Goal: Task Accomplishment & Management: Use online tool/utility

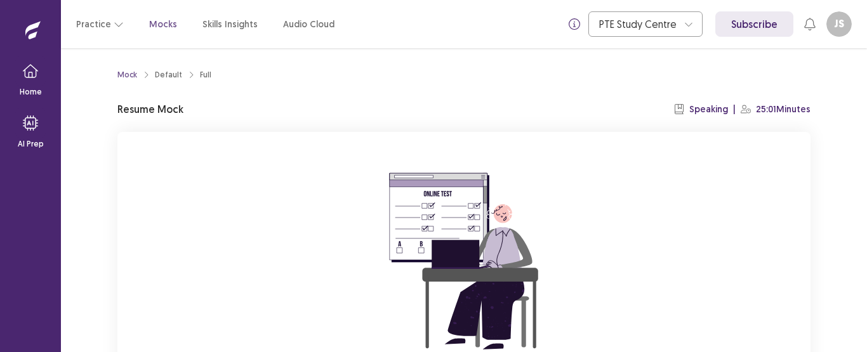
click at [730, 164] on div "You already have an ongoing mock! You can either resume that or click reset to …" at bounding box center [463, 301] width 693 height 339
drag, startPoint x: 866, startPoint y: 94, endPoint x: 859, endPoint y: 93, distance: 7.0
click at [859, 93] on div "Mock Default Full Resume Mock Speaking | 25:01 Minutes You already have an ongo…" at bounding box center [464, 200] width 806 height 304
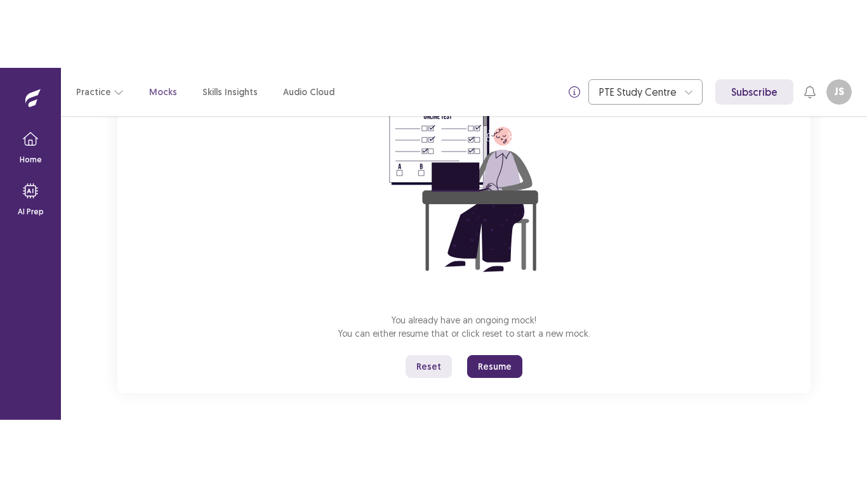
scroll to position [149, 0]
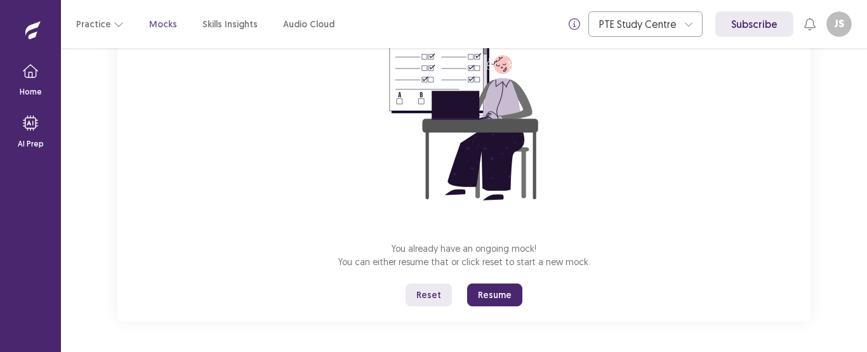
click at [435, 286] on button "Reset" at bounding box center [429, 295] width 46 height 23
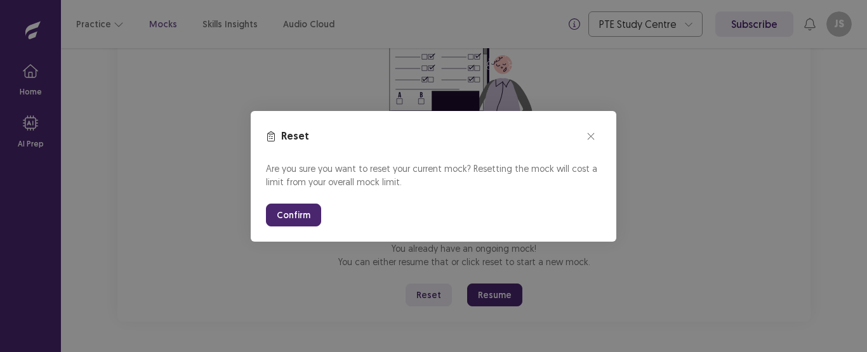
click at [287, 207] on button "Confirm" at bounding box center [293, 215] width 55 height 23
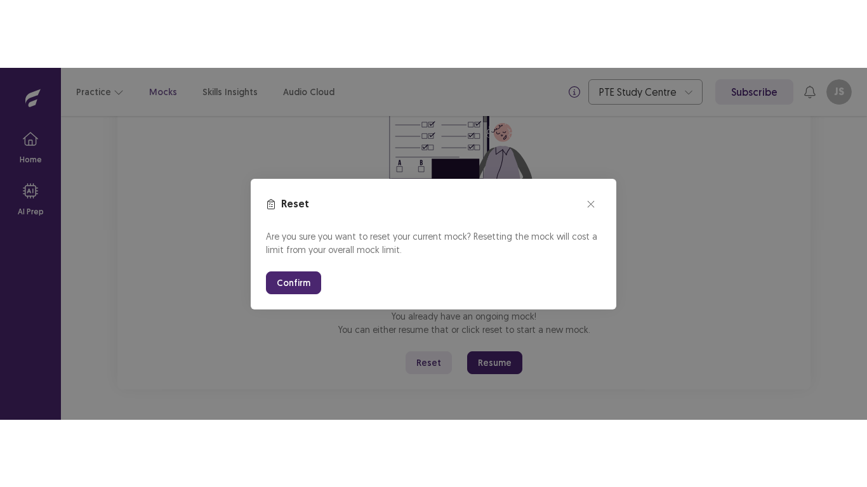
scroll to position [14, 0]
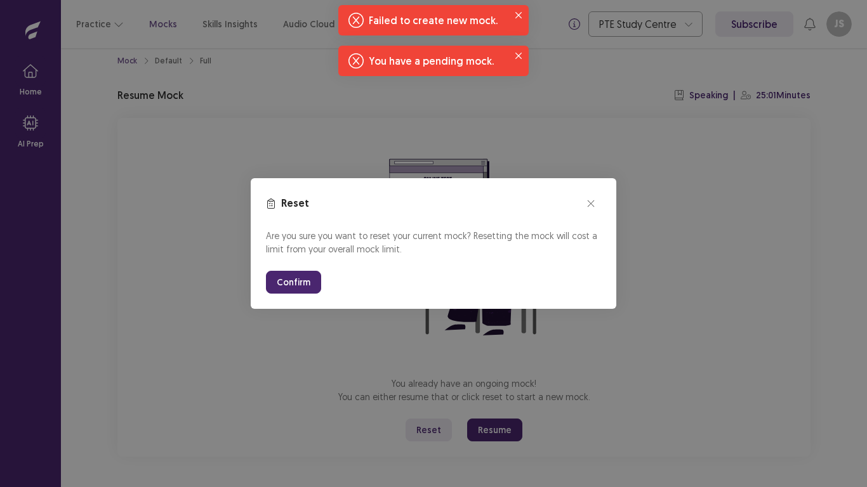
click at [303, 293] on button "Confirm" at bounding box center [293, 282] width 55 height 23
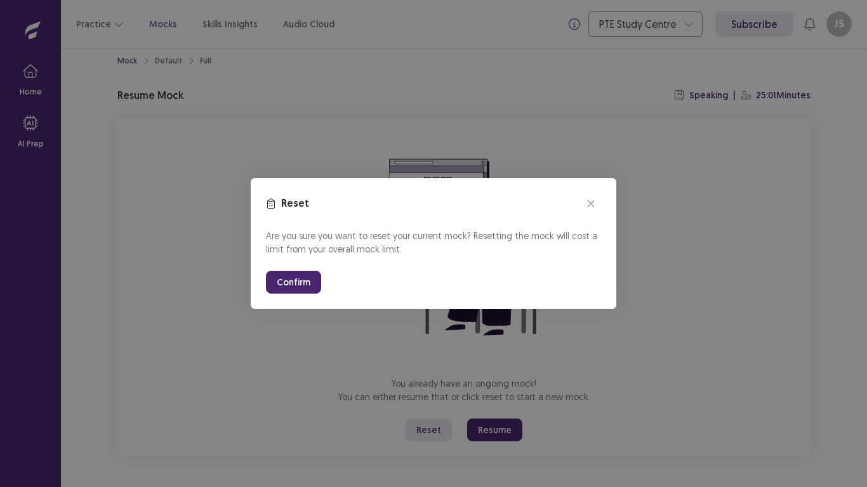
click at [304, 277] on button "Confirm" at bounding box center [293, 282] width 55 height 23
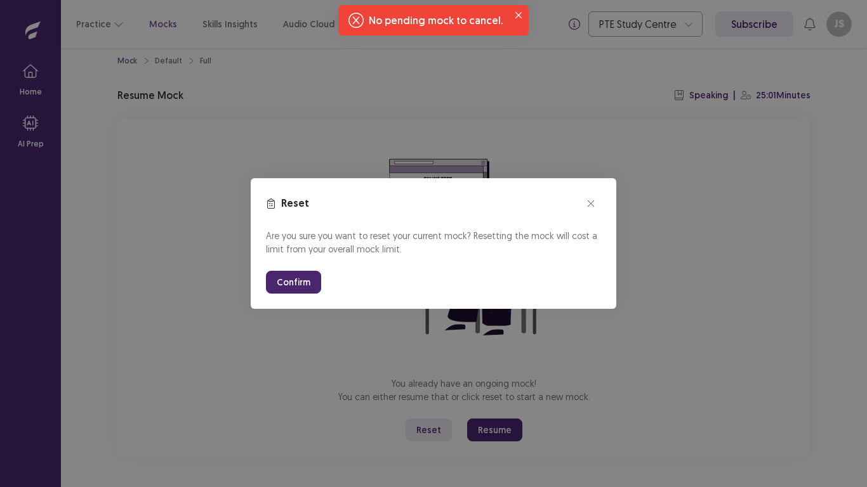
click at [298, 281] on button "Confirm" at bounding box center [293, 282] width 55 height 23
click at [593, 199] on button "close" at bounding box center [591, 204] width 20 height 20
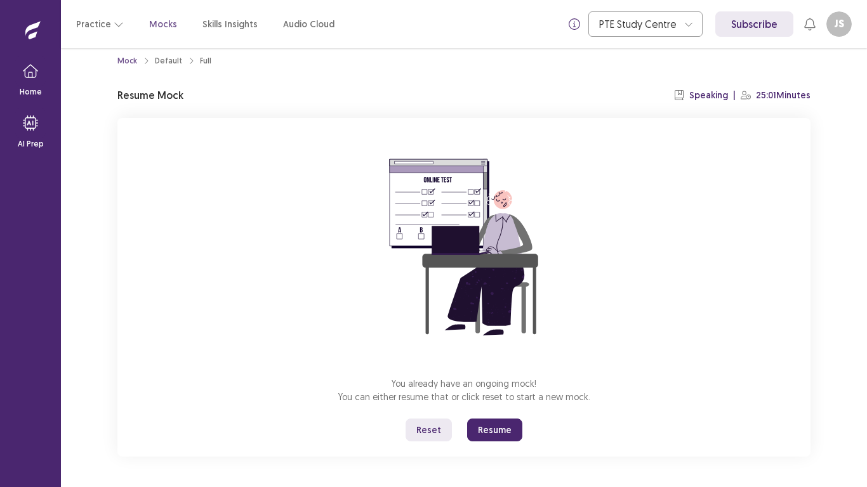
click at [505, 352] on button "Resume" at bounding box center [494, 430] width 55 height 23
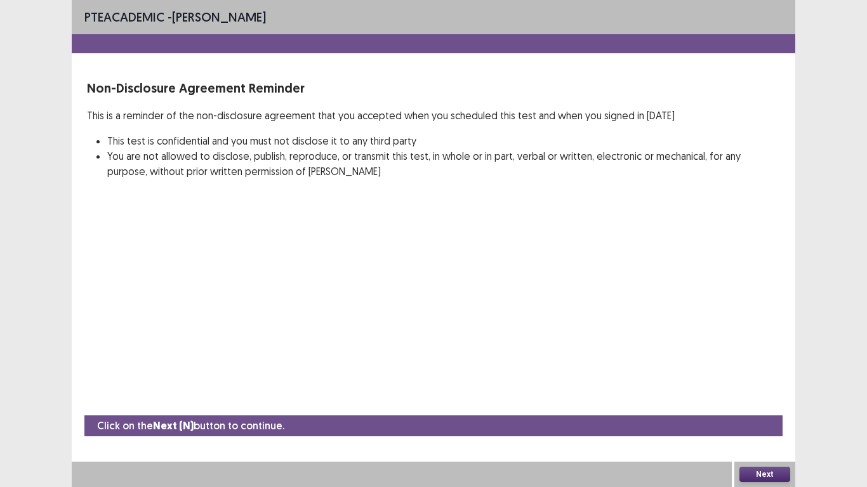
click at [764, 352] on button "Next" at bounding box center [764, 474] width 51 height 15
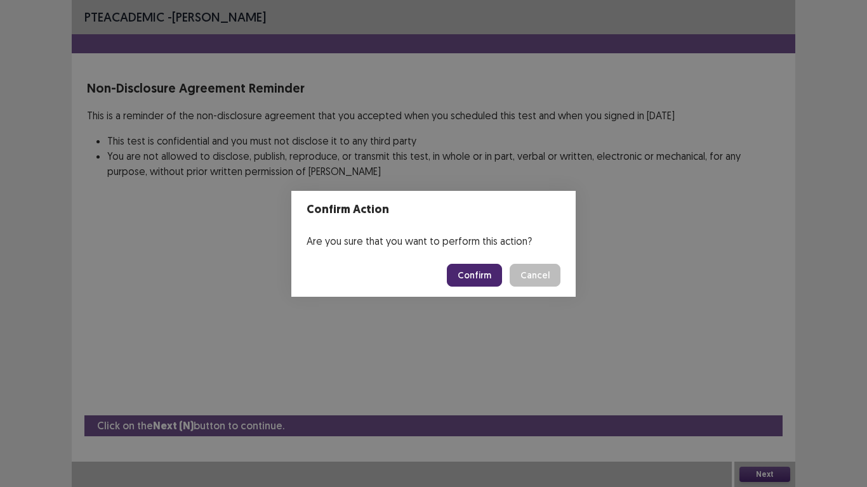
click at [500, 267] on button "Confirm" at bounding box center [474, 275] width 55 height 23
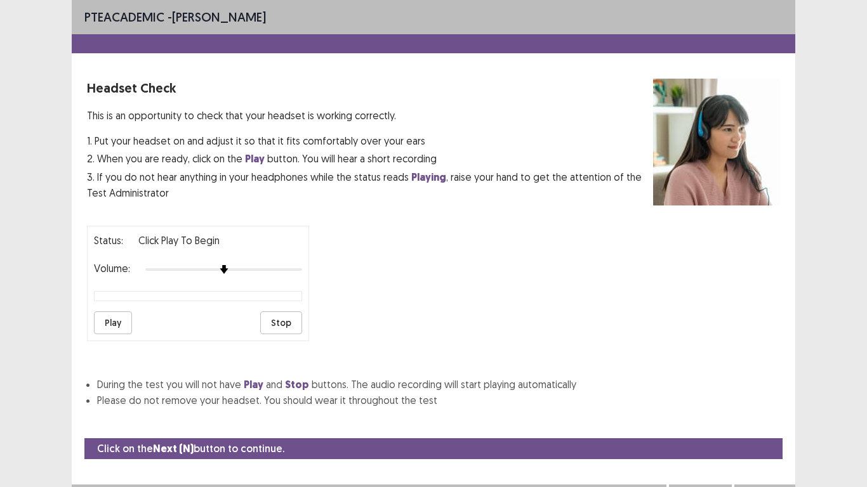
scroll to position [23, 0]
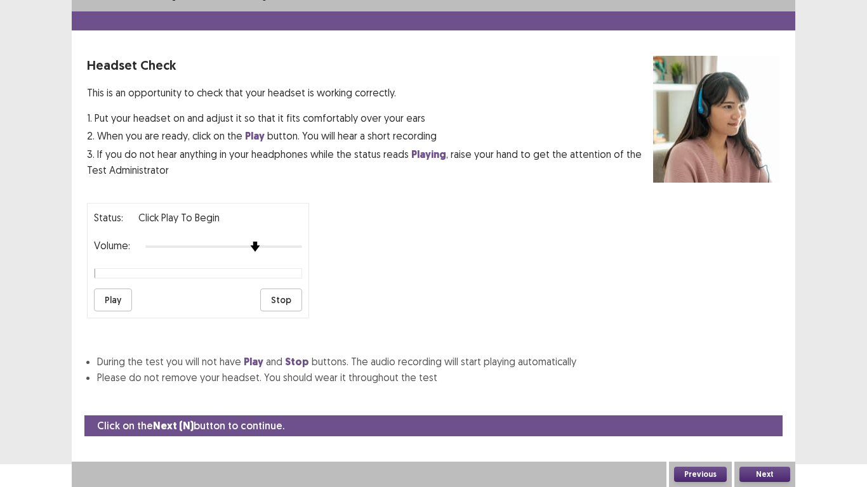
click at [258, 244] on div at bounding box center [223, 247] width 157 height 10
click at [270, 246] on div at bounding box center [223, 247] width 157 height 10
click at [117, 295] on button "Play" at bounding box center [113, 300] width 38 height 23
click at [285, 248] on div at bounding box center [223, 247] width 157 height 10
click at [296, 248] on div at bounding box center [223, 247] width 157 height 10
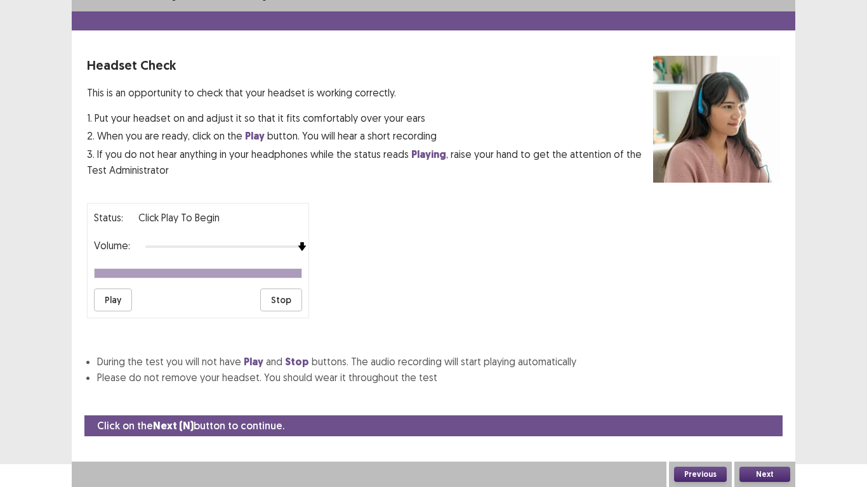
click at [752, 352] on button "Next" at bounding box center [764, 474] width 51 height 15
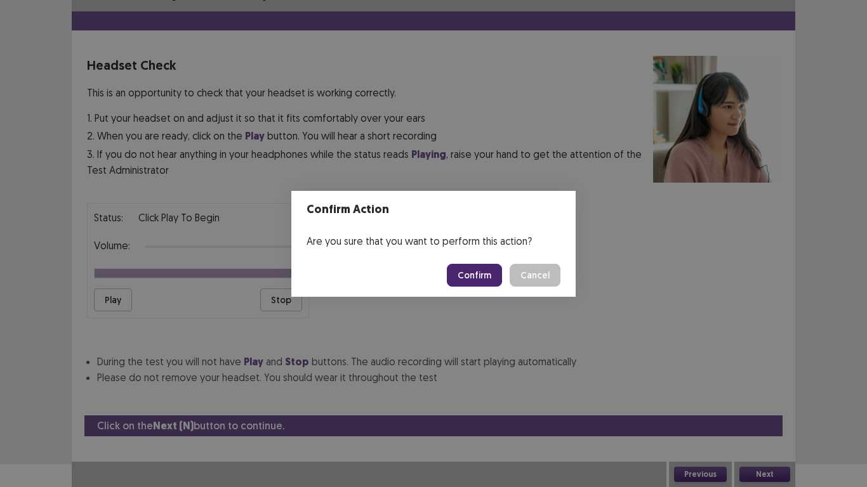
click at [487, 272] on button "Confirm" at bounding box center [474, 275] width 55 height 23
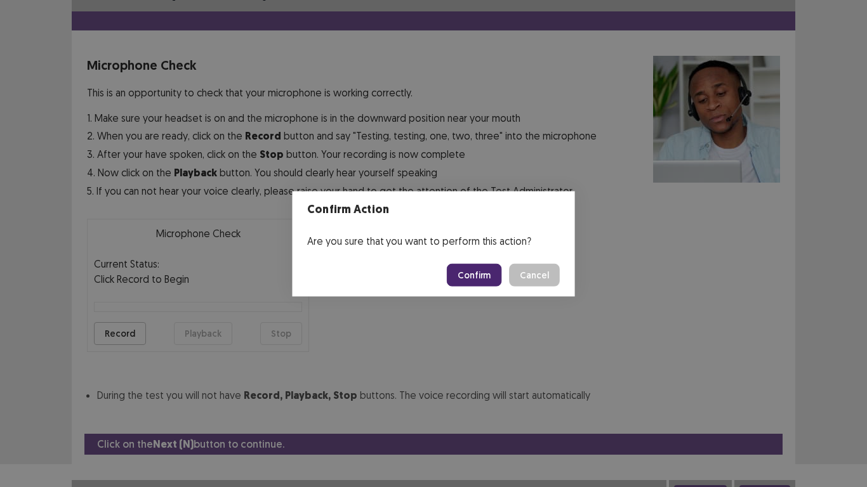
scroll to position [36, 0]
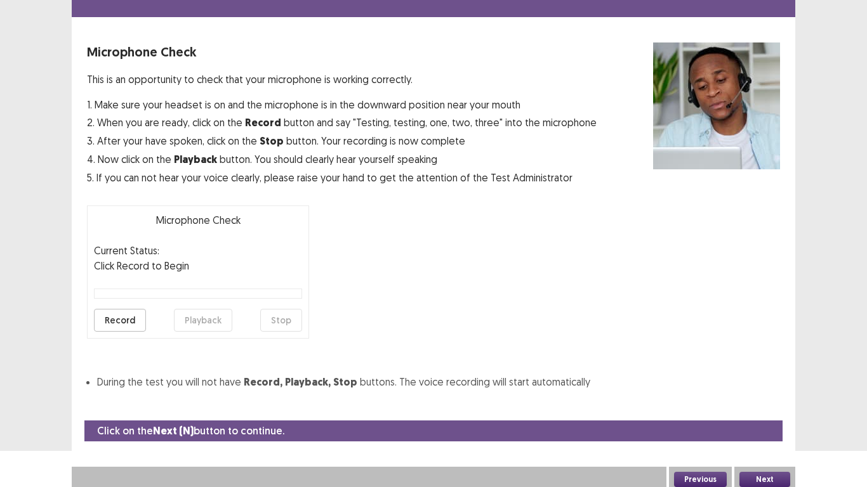
click at [131, 317] on button "Record" at bounding box center [120, 320] width 52 height 23
click at [286, 326] on button "Stop" at bounding box center [281, 320] width 42 height 23
click at [198, 323] on button "Playback" at bounding box center [203, 320] width 58 height 23
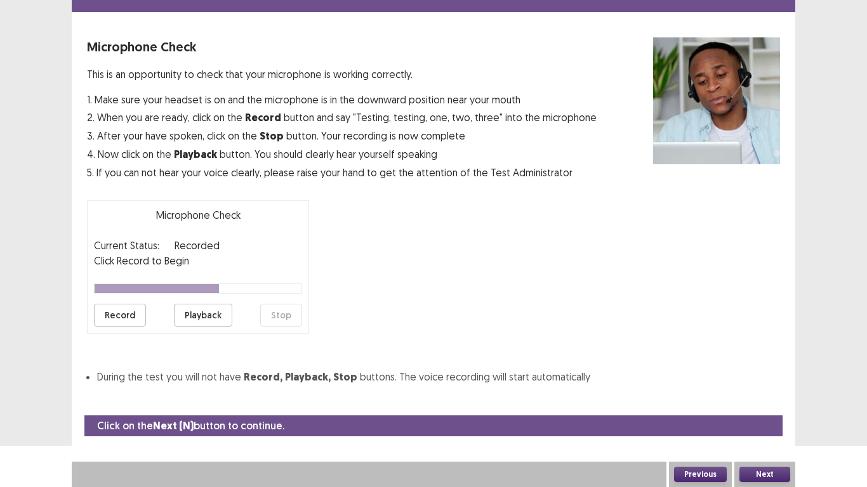
click at [764, 352] on button "Next" at bounding box center [764, 474] width 51 height 15
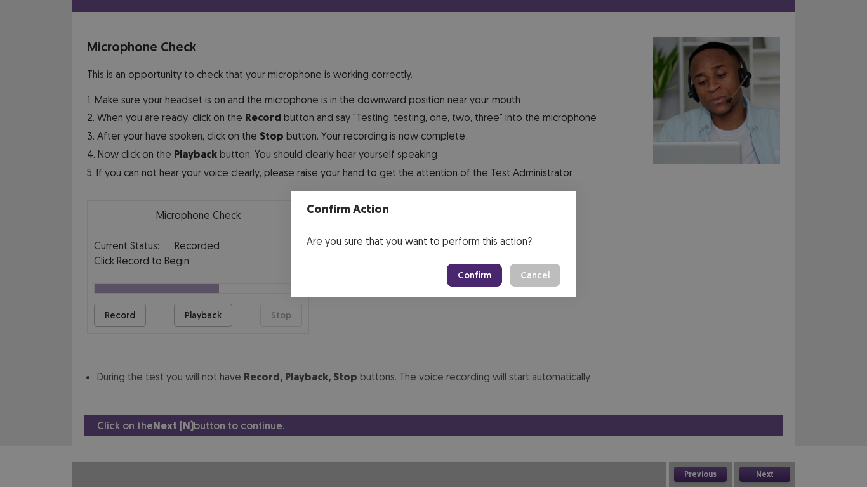
click at [498, 270] on button "Confirm" at bounding box center [474, 275] width 55 height 23
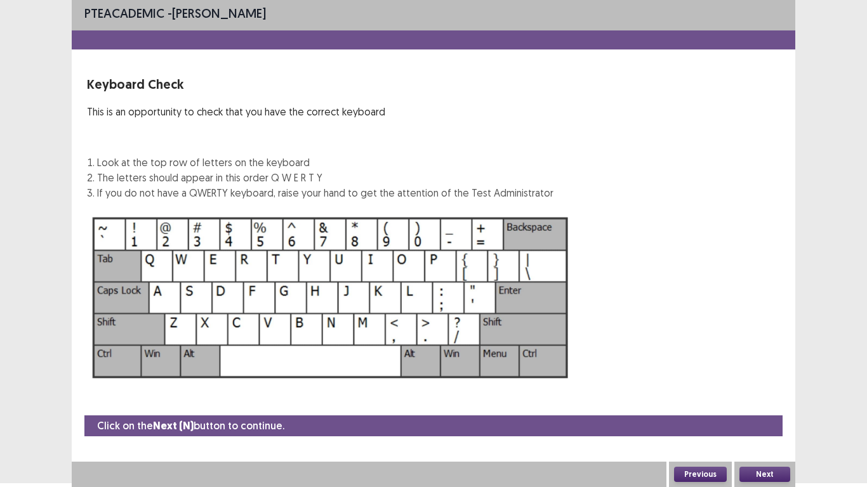
scroll to position [4, 0]
click at [778, 352] on button "Next" at bounding box center [764, 474] width 51 height 15
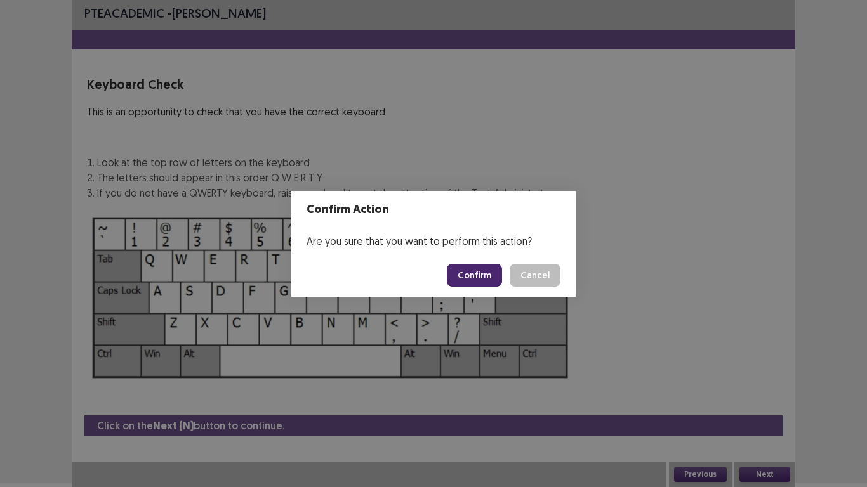
click at [485, 274] on button "Confirm" at bounding box center [474, 275] width 55 height 23
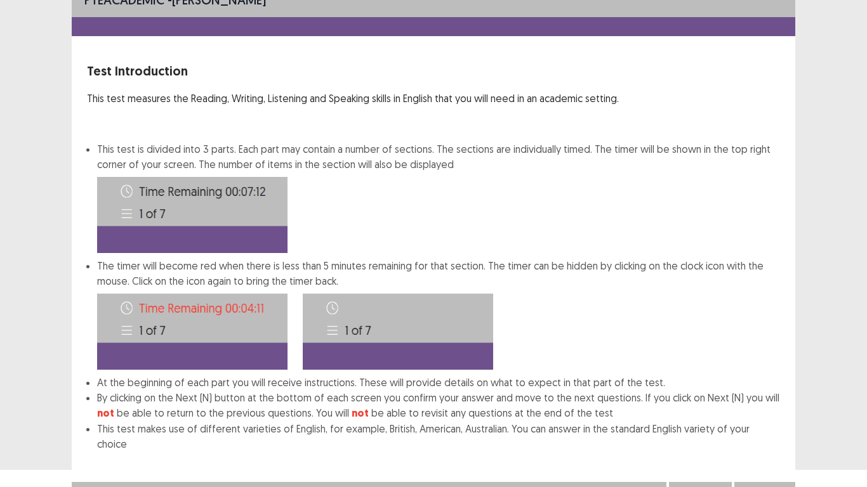
scroll to position [22, 0]
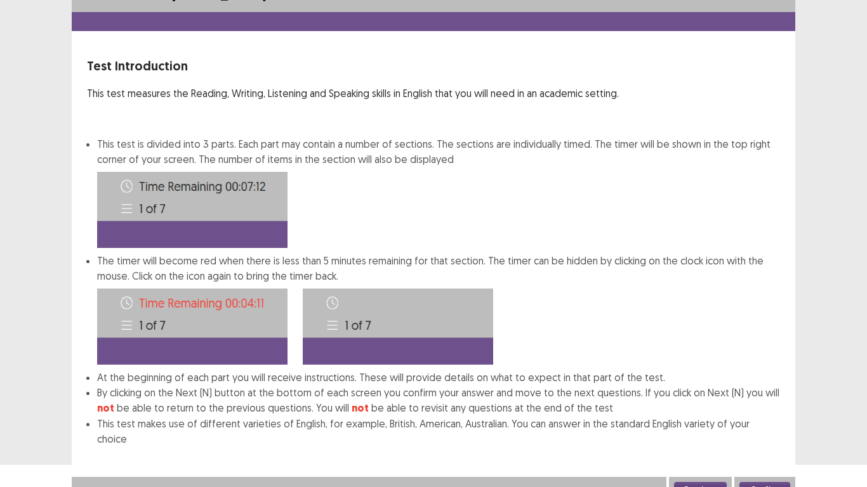
click at [769, 352] on button "Confirm" at bounding box center [764, 489] width 51 height 15
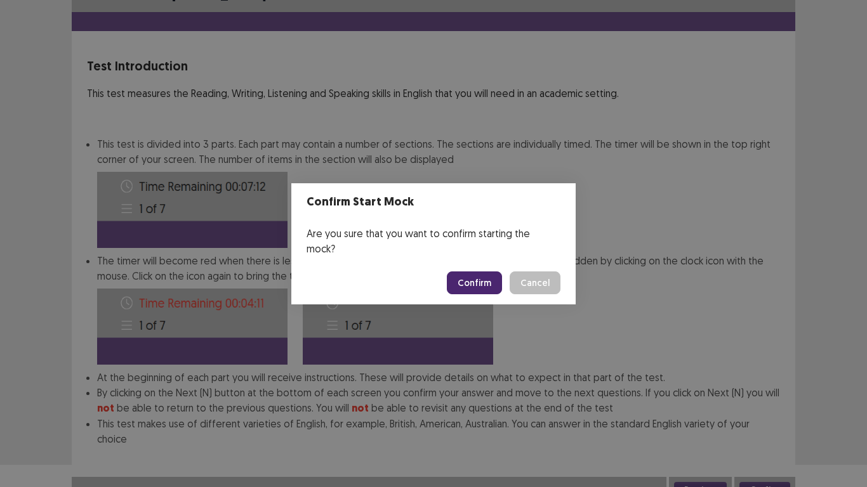
click at [479, 272] on button "Confirm" at bounding box center [474, 283] width 55 height 23
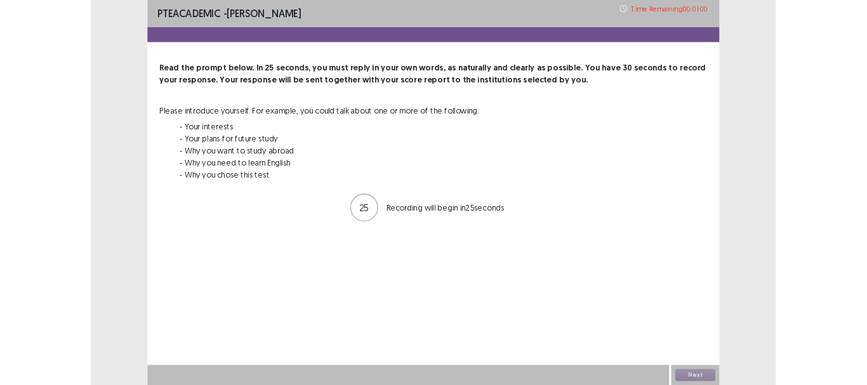
scroll to position [0, 0]
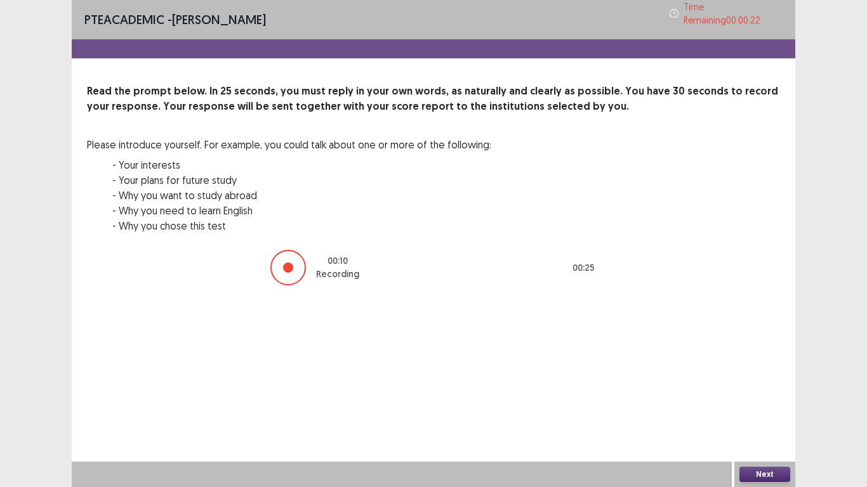
click at [768, 352] on button "Next" at bounding box center [764, 474] width 51 height 15
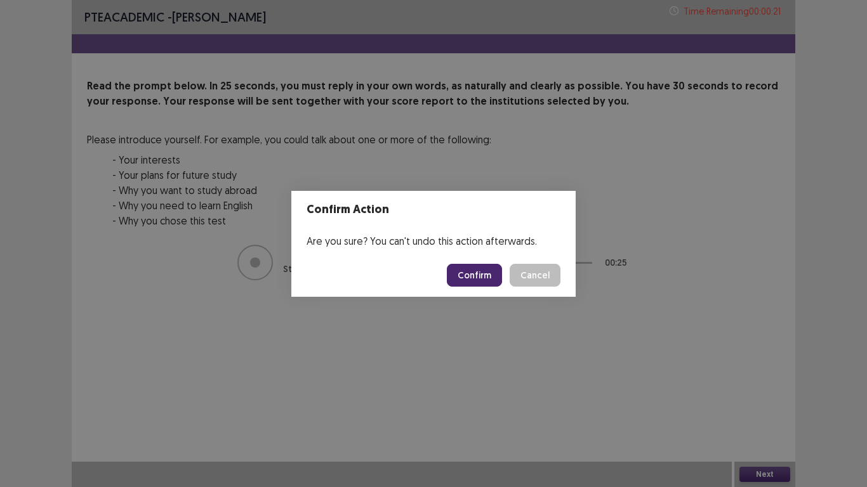
click at [467, 270] on button "Confirm" at bounding box center [474, 275] width 55 height 23
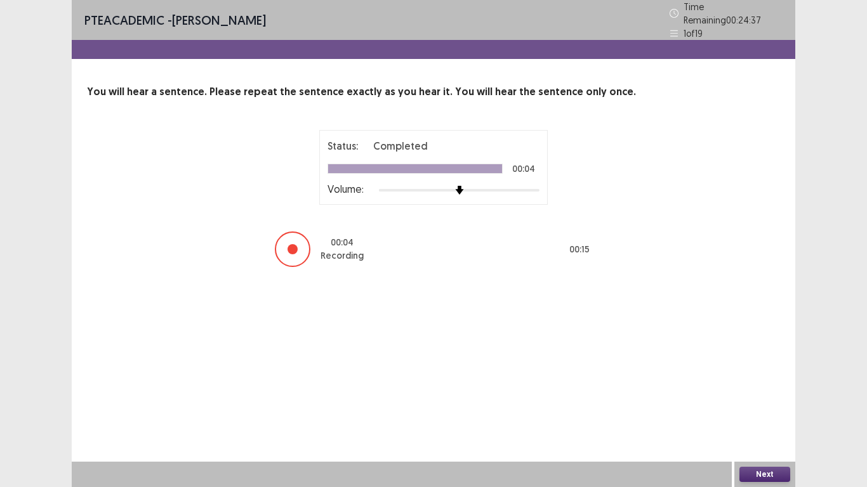
click at [774, 352] on button "Next" at bounding box center [764, 474] width 51 height 15
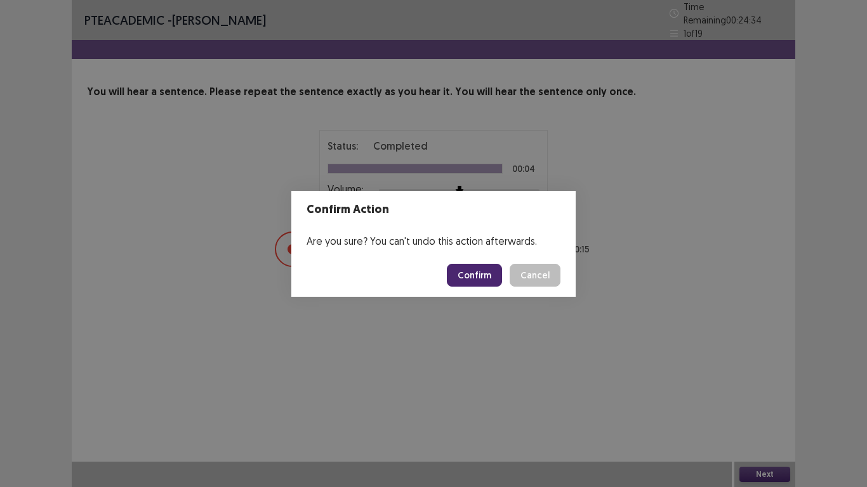
click at [481, 278] on button "Confirm" at bounding box center [474, 275] width 55 height 23
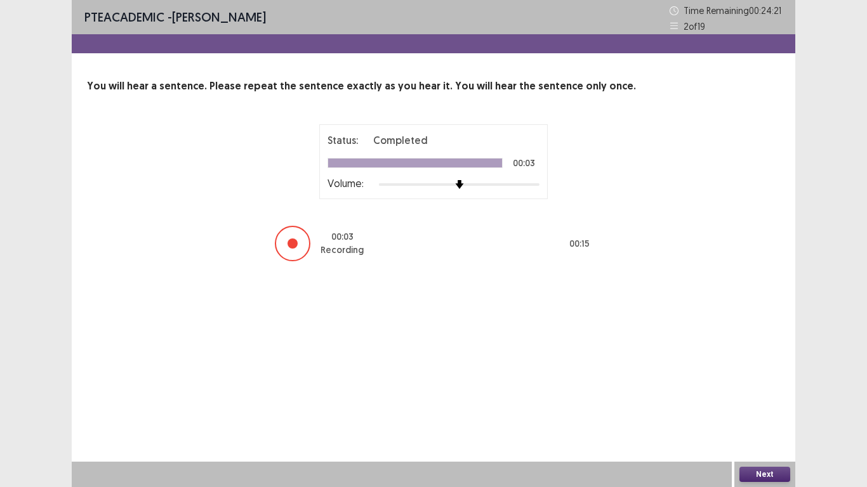
click at [764, 352] on button "Next" at bounding box center [764, 474] width 51 height 15
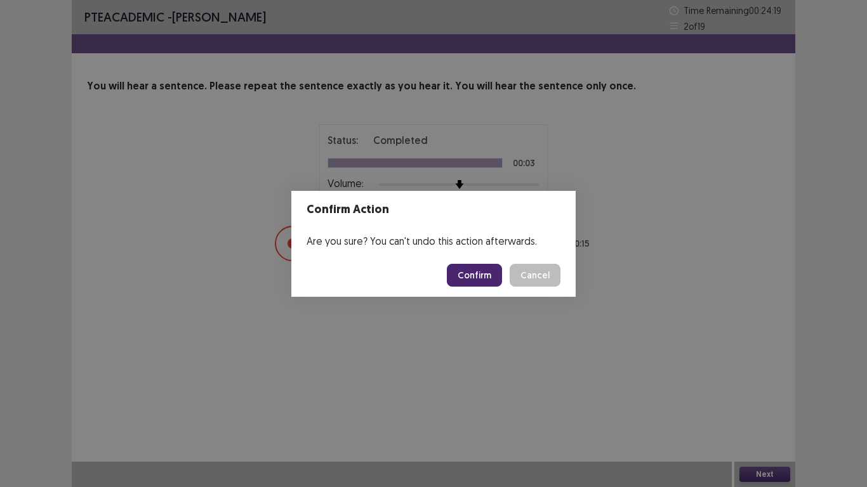
click at [477, 270] on button "Confirm" at bounding box center [474, 275] width 55 height 23
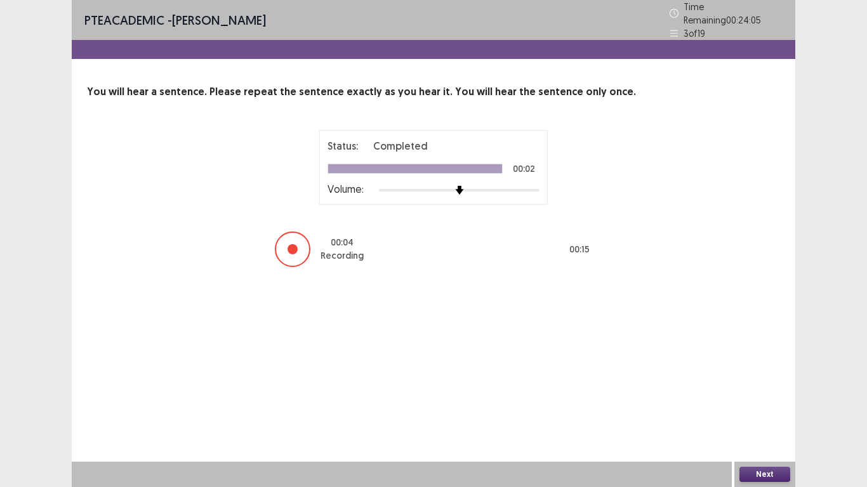
click at [766, 352] on button "Next" at bounding box center [764, 474] width 51 height 15
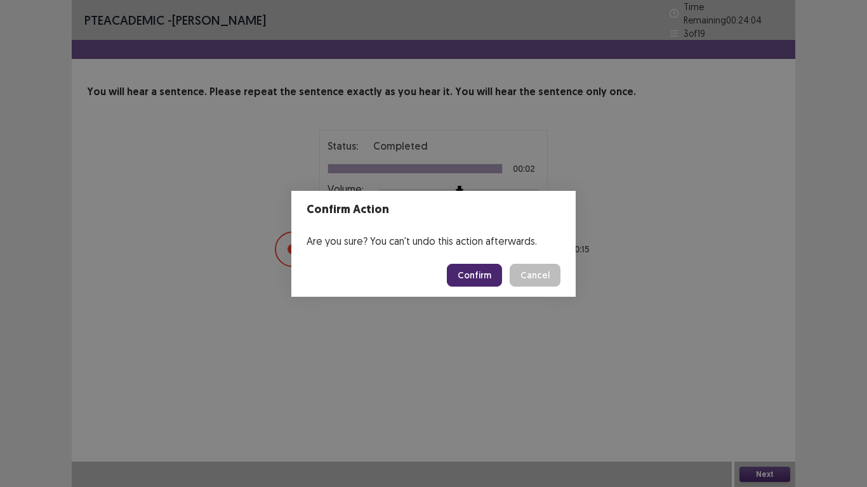
click at [478, 270] on button "Confirm" at bounding box center [474, 275] width 55 height 23
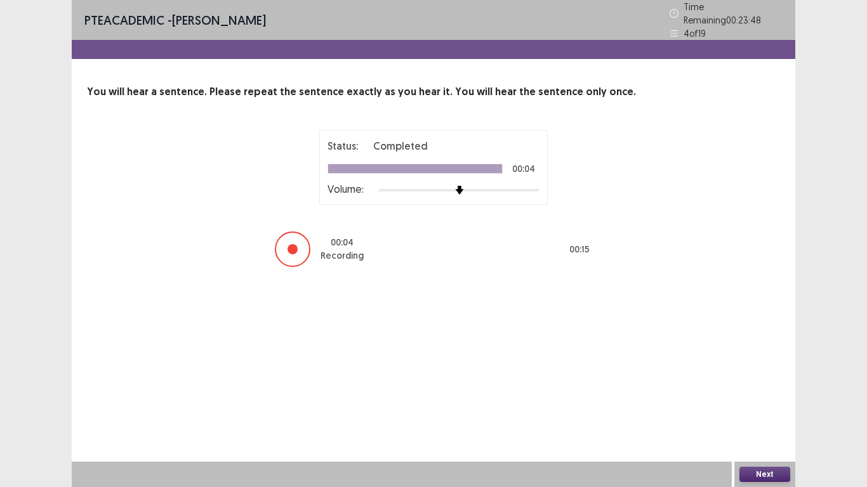
click at [759, 352] on button "Next" at bounding box center [764, 474] width 51 height 15
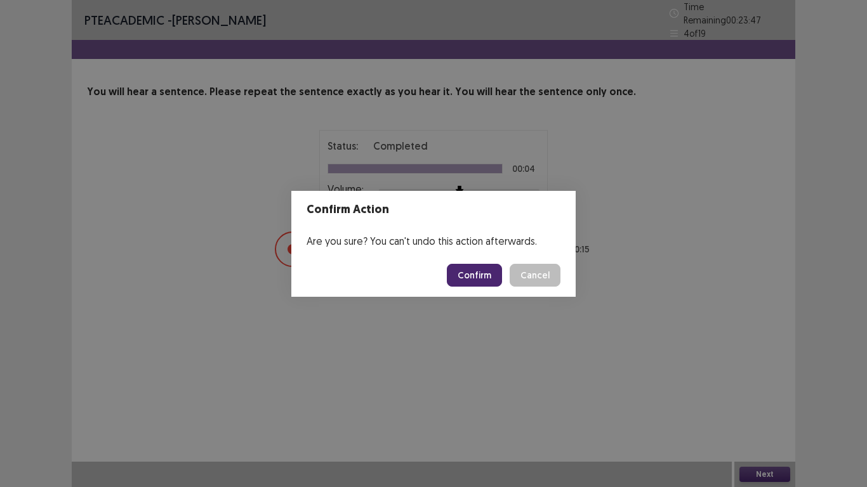
click at [485, 268] on button "Confirm" at bounding box center [474, 275] width 55 height 23
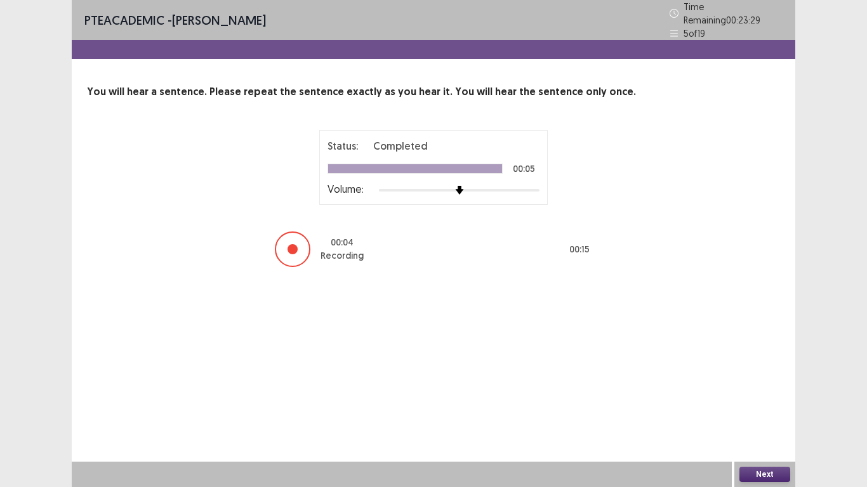
click at [782, 352] on button "Next" at bounding box center [764, 474] width 51 height 15
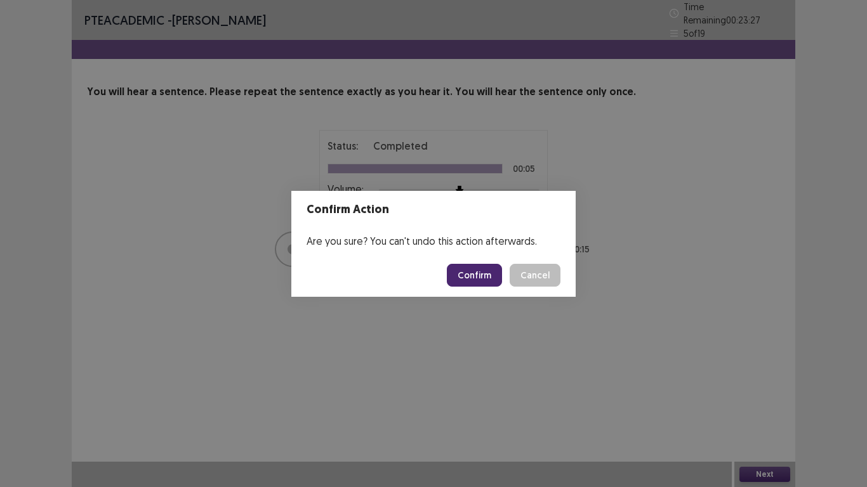
click at [484, 274] on button "Confirm" at bounding box center [474, 275] width 55 height 23
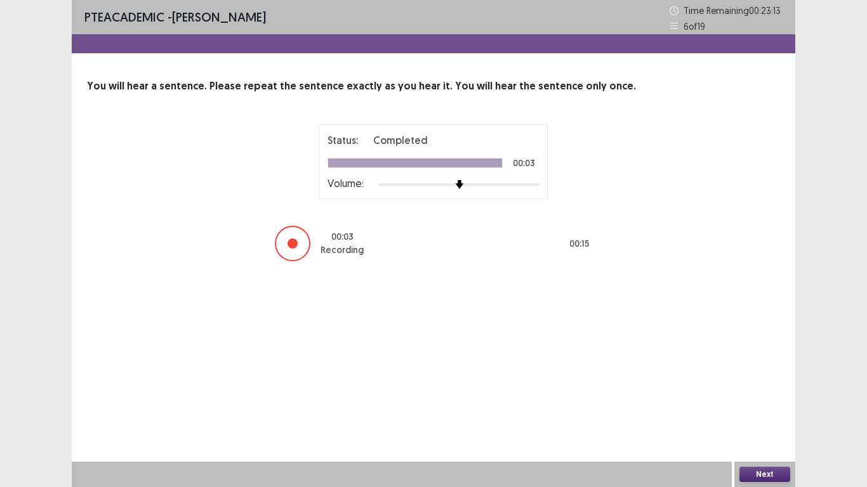
click at [760, 352] on button "Next" at bounding box center [764, 474] width 51 height 15
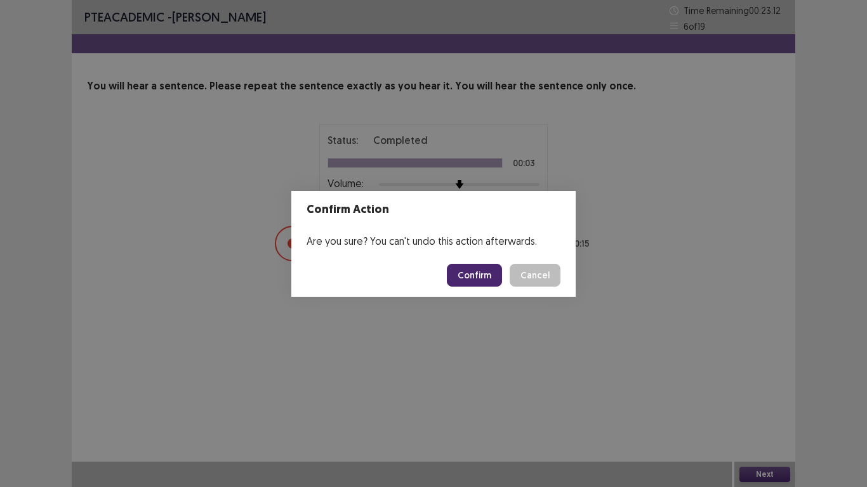
click at [472, 265] on button "Confirm" at bounding box center [474, 275] width 55 height 23
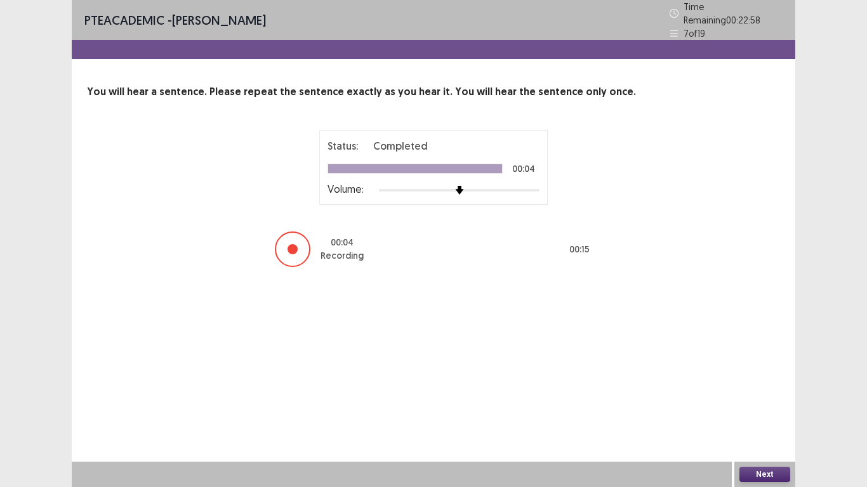
click at [760, 352] on button "Next" at bounding box center [764, 474] width 51 height 15
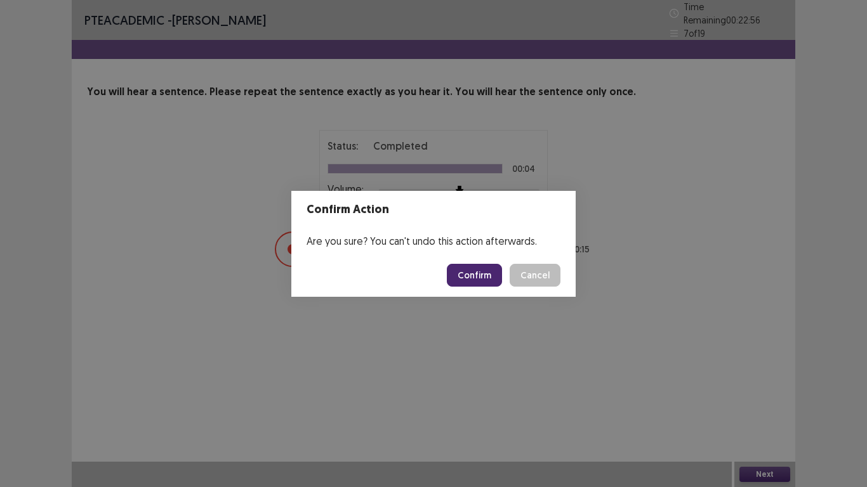
drag, startPoint x: 476, startPoint y: 275, endPoint x: 459, endPoint y: 276, distance: 17.2
click at [474, 276] on button "Confirm" at bounding box center [474, 275] width 55 height 23
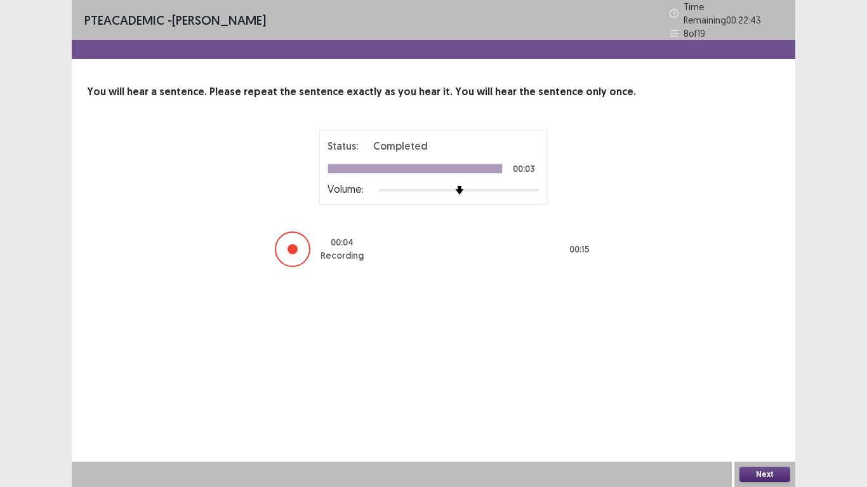
click at [762, 352] on button "Next" at bounding box center [764, 474] width 51 height 15
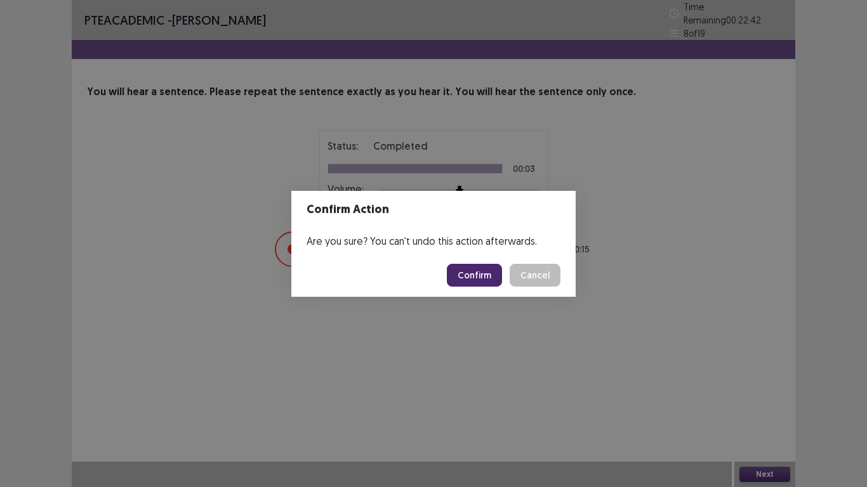
click at [481, 258] on footer "Confirm Cancel" at bounding box center [433, 275] width 284 height 43
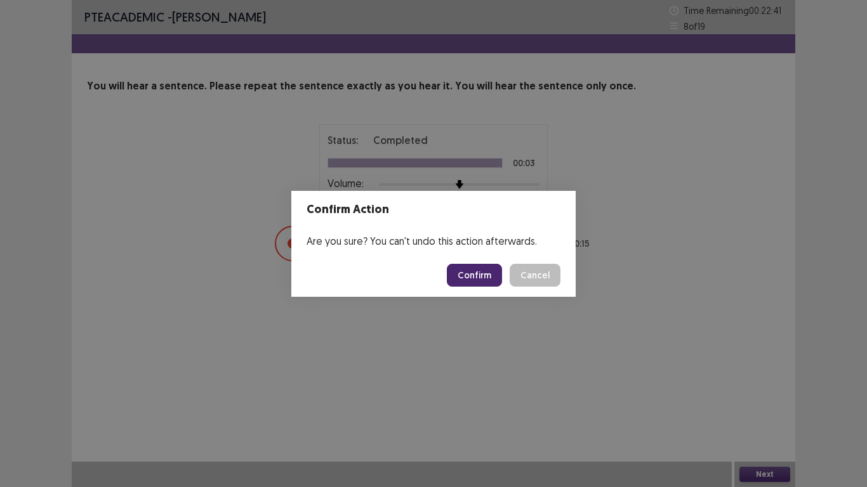
click at [480, 267] on button "Confirm" at bounding box center [474, 275] width 55 height 23
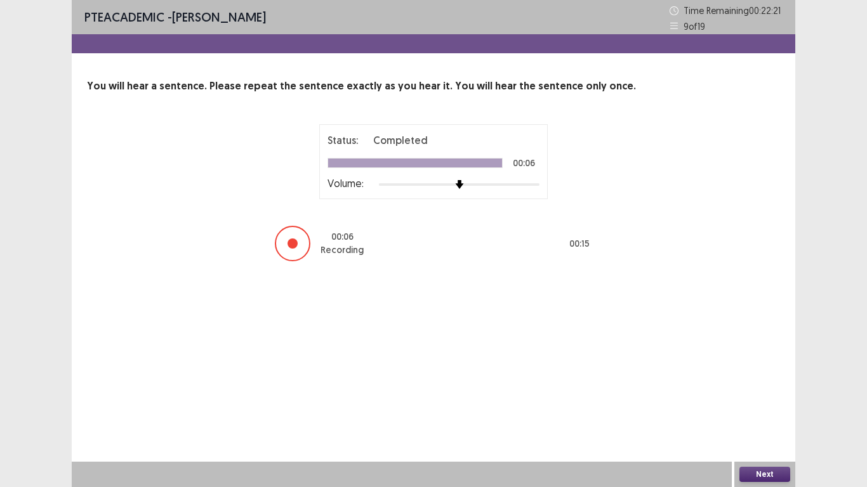
click at [760, 352] on button "Next" at bounding box center [764, 474] width 51 height 15
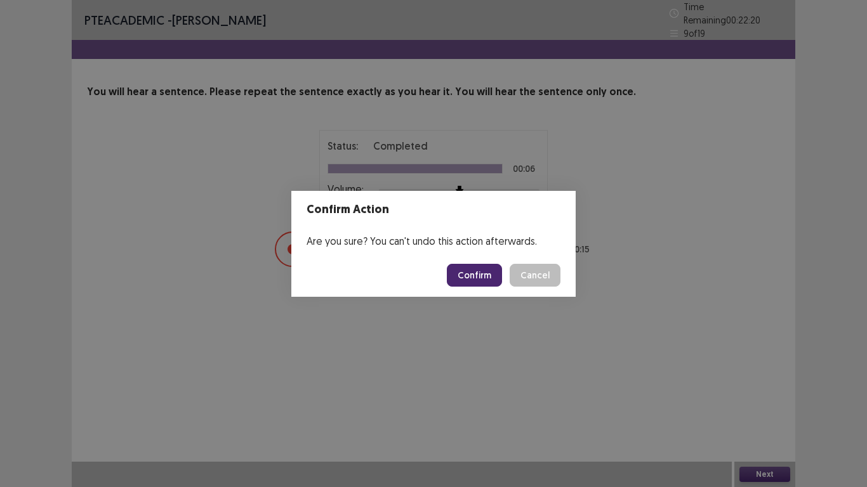
click at [476, 268] on button "Confirm" at bounding box center [474, 275] width 55 height 23
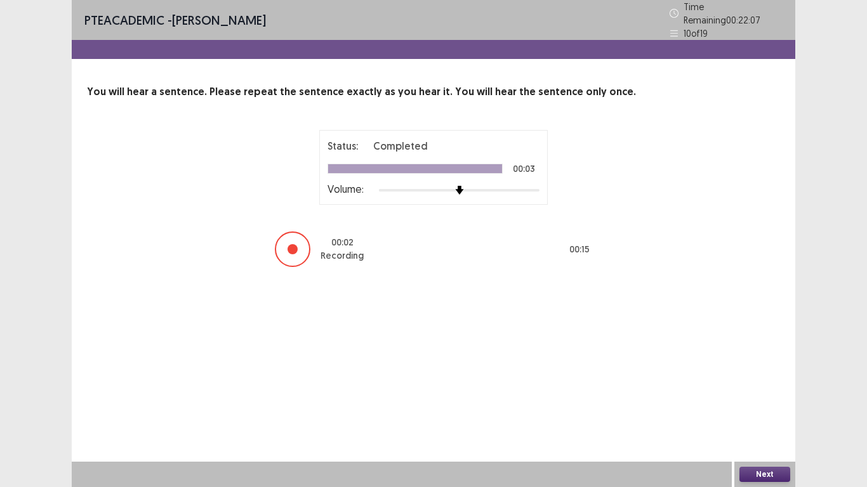
click at [749, 352] on div "Next" at bounding box center [764, 474] width 61 height 25
click at [759, 352] on button "Next" at bounding box center [764, 474] width 51 height 15
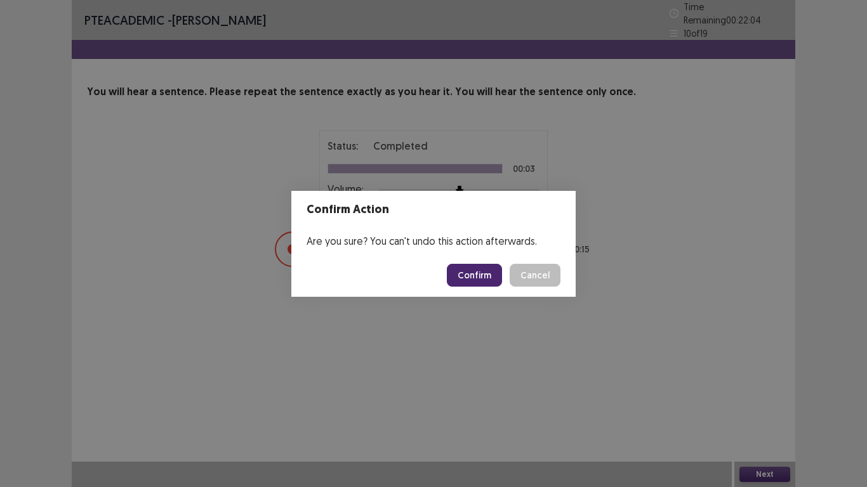
click at [491, 269] on button "Confirm" at bounding box center [474, 275] width 55 height 23
